Goal: Transaction & Acquisition: Purchase product/service

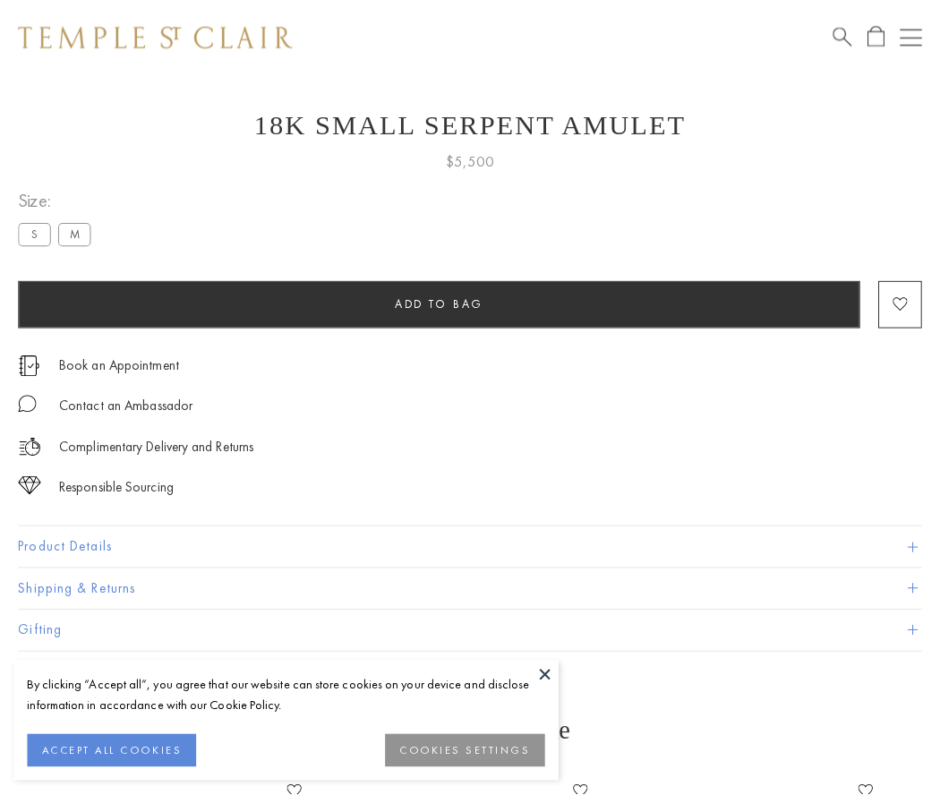
scroll to position [72, 0]
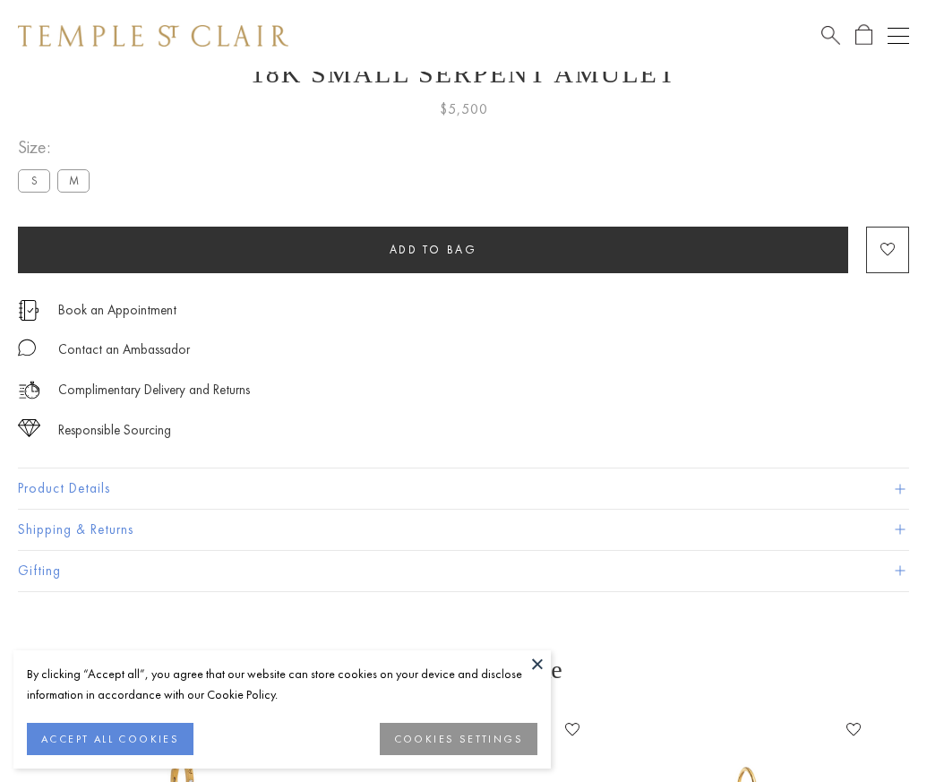
click at [433, 249] on span "Add to bag" at bounding box center [434, 249] width 88 height 15
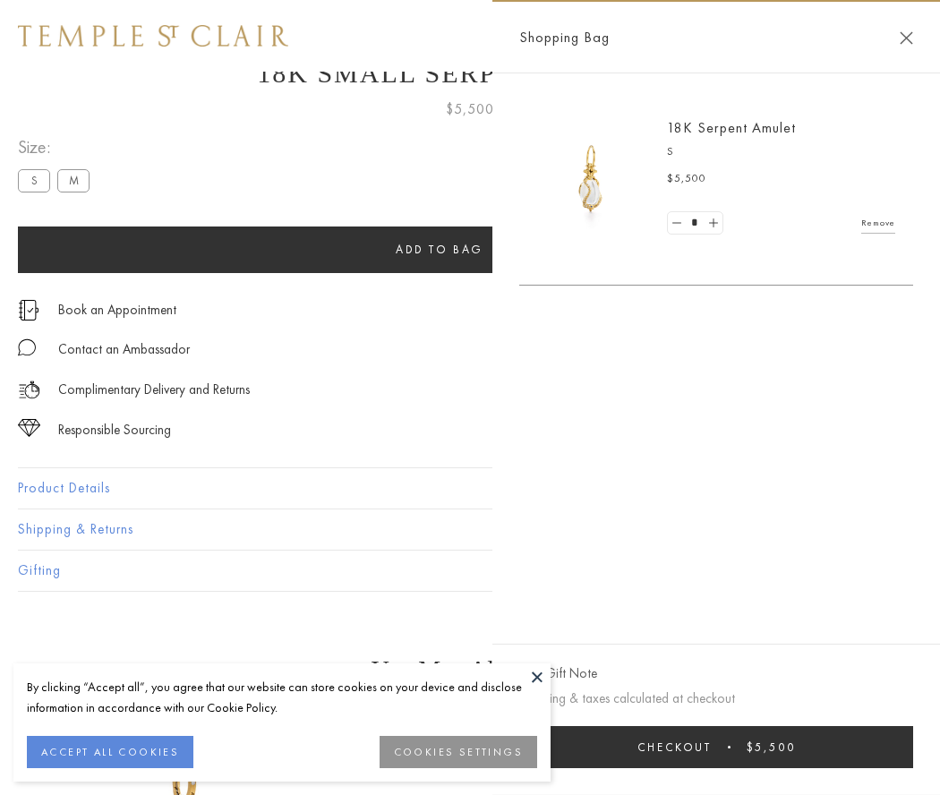
click at [716, 747] on button "Checkout $5,500" at bounding box center [716, 747] width 394 height 42
